Goal: Task Accomplishment & Management: Complete application form

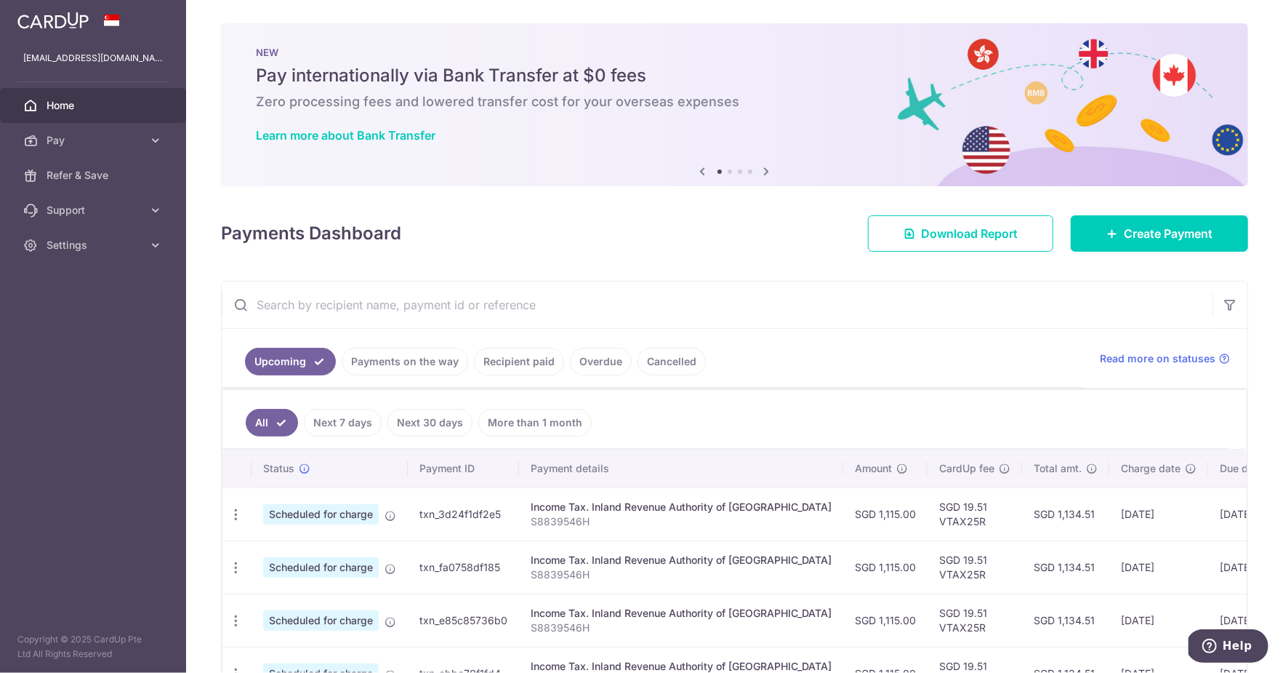
click at [42, 36] on div at bounding box center [93, 20] width 186 height 41
click at [45, 32] on div at bounding box center [93, 20] width 186 height 41
click at [47, 31] on link at bounding box center [53, 19] width 83 height 26
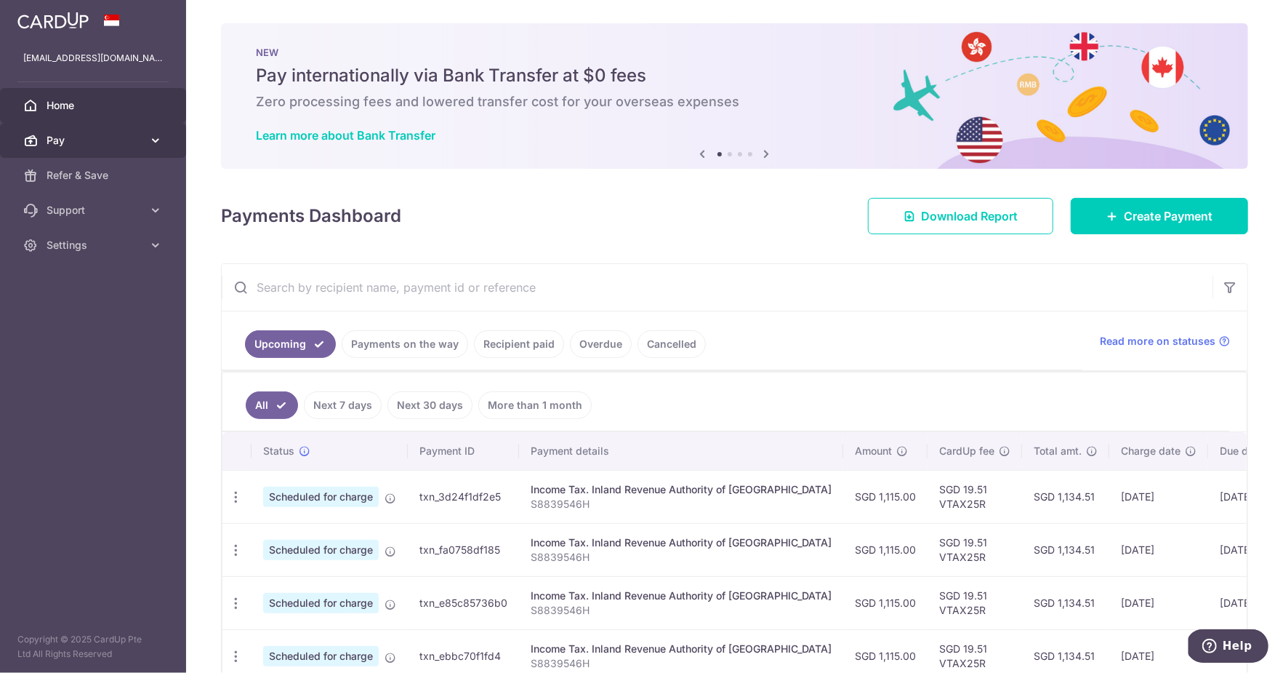
click at [161, 134] on icon at bounding box center [155, 140] width 15 height 15
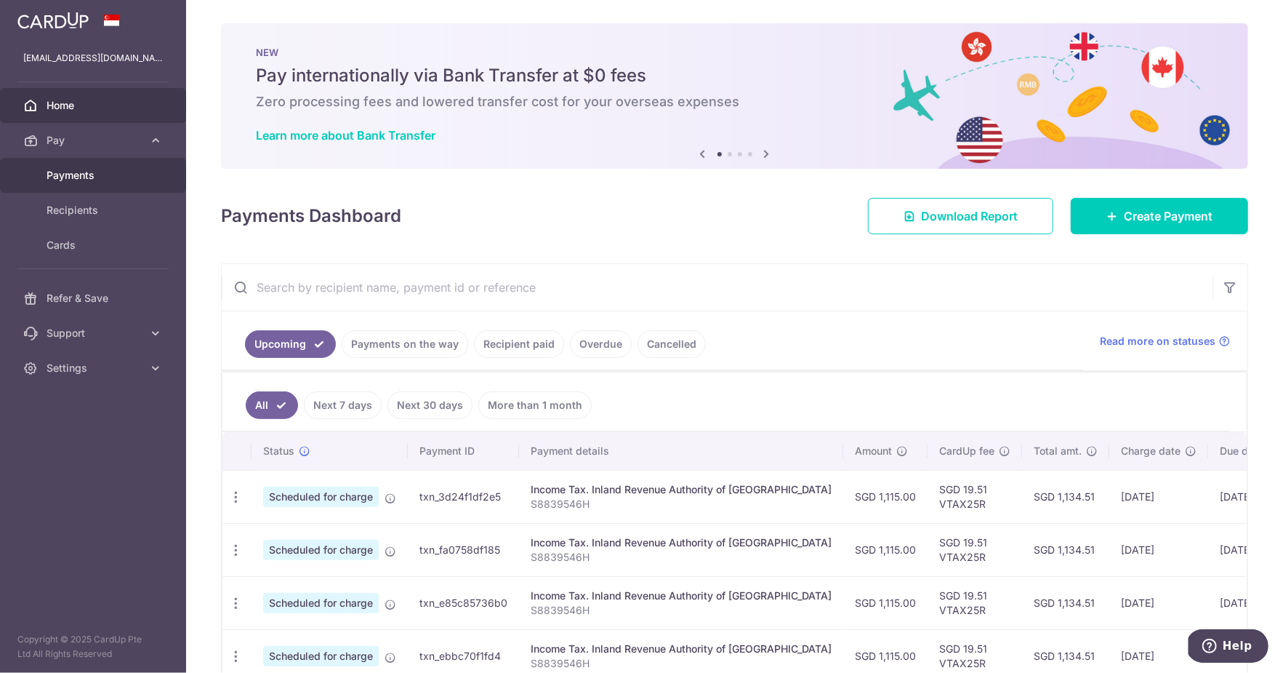
click at [124, 179] on span "Payments" at bounding box center [95, 175] width 96 height 15
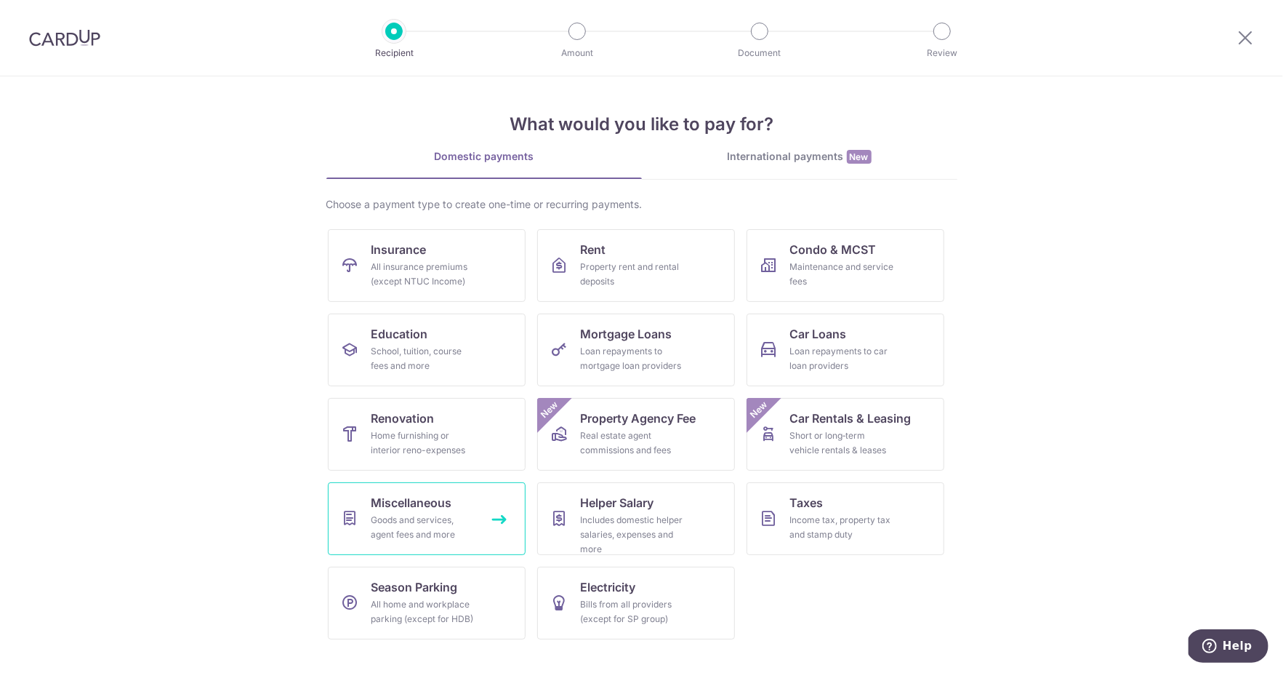
click at [414, 522] on div "Goods and services, agent fees and more" at bounding box center [424, 527] width 105 height 29
